Goal: Task Accomplishment & Management: Use online tool/utility

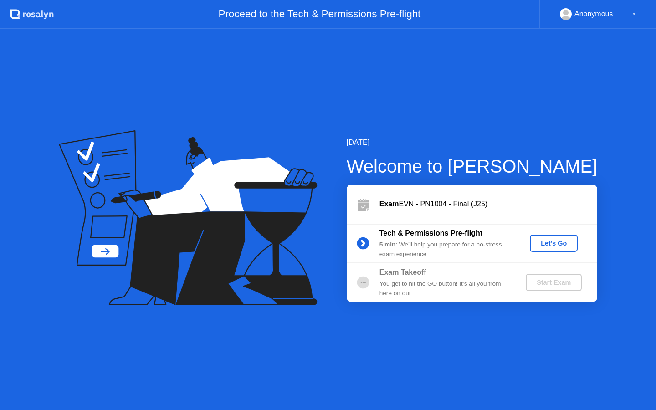
click at [552, 247] on div "Let's Go" at bounding box center [554, 243] width 41 height 7
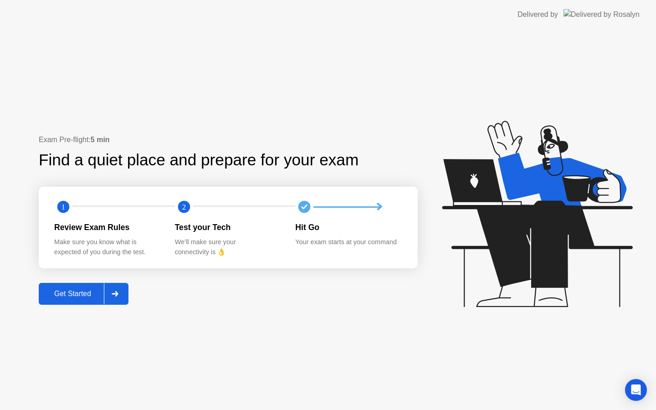
click at [87, 290] on div "Get Started" at bounding box center [72, 294] width 62 height 8
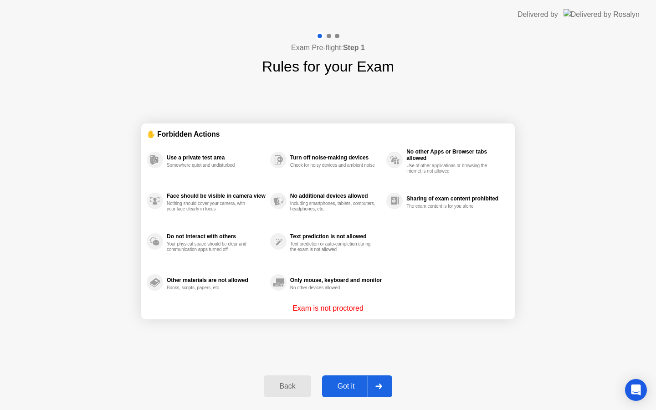
click at [346, 387] on div "Got it" at bounding box center [346, 386] width 43 height 8
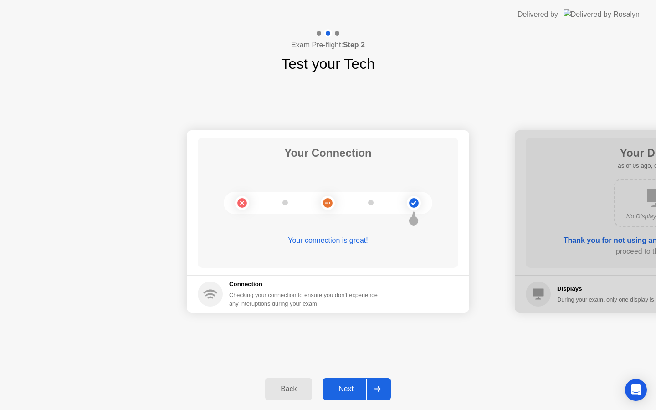
click at [352, 388] on div "Next" at bounding box center [346, 389] width 41 height 8
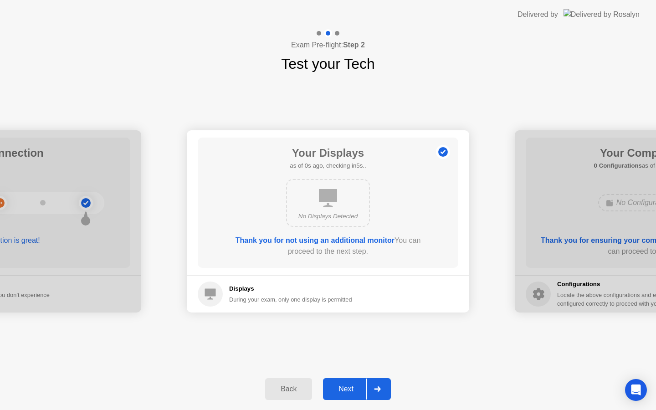
click at [352, 388] on div "Next" at bounding box center [346, 389] width 41 height 8
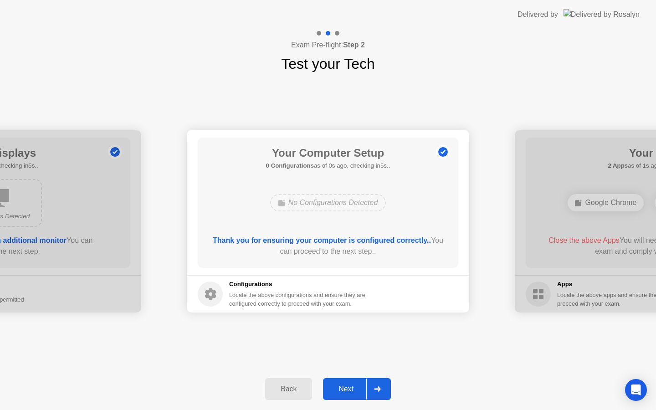
click at [352, 388] on div "Next" at bounding box center [346, 389] width 41 height 8
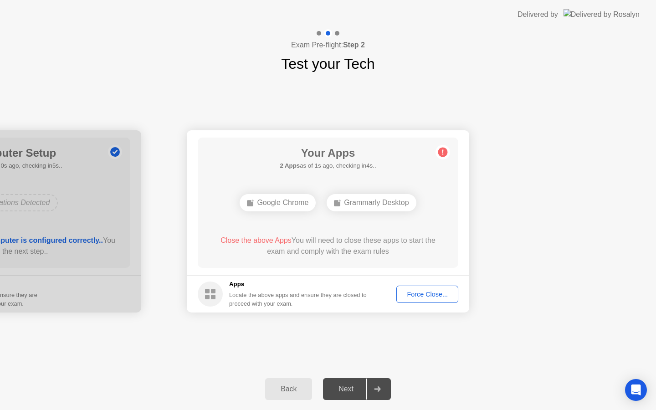
click at [448, 298] on div "Force Close..." at bounding box center [428, 294] width 56 height 7
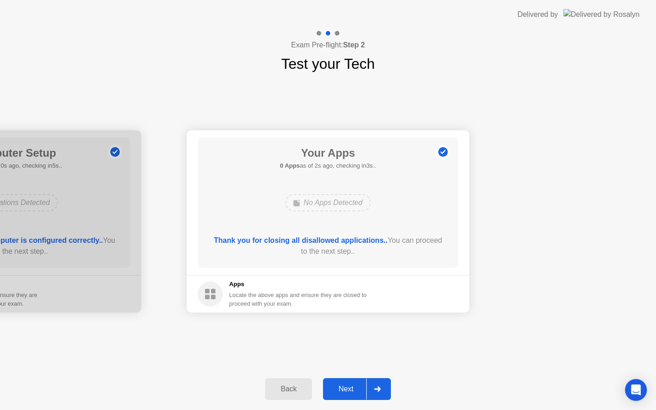
click at [358, 388] on div "Next" at bounding box center [346, 389] width 41 height 8
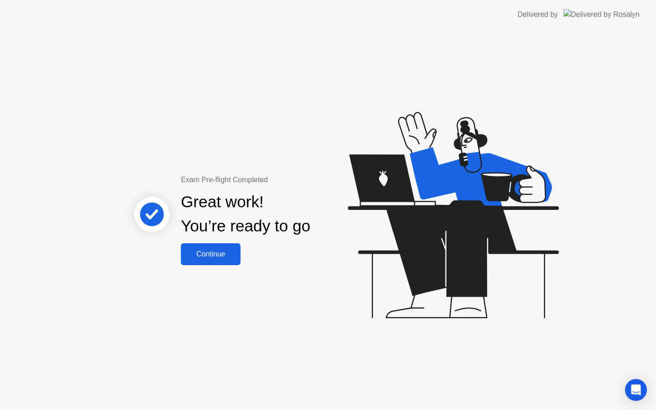
click at [217, 251] on div "Continue" at bounding box center [211, 254] width 54 height 8
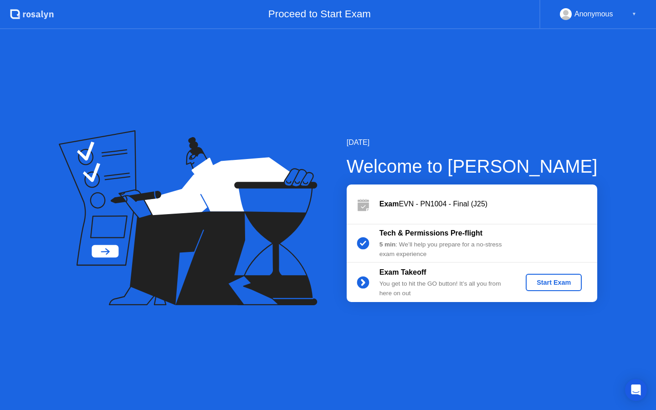
click at [565, 284] on div "Start Exam" at bounding box center [554, 282] width 49 height 7
